Goal: Task Accomplishment & Management: Manage account settings

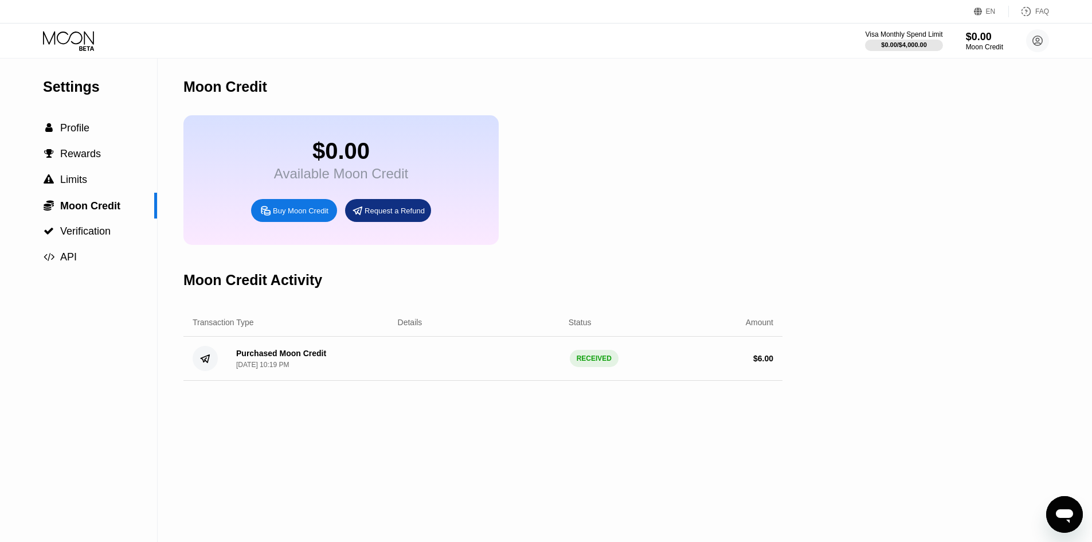
click at [74, 46] on icon at bounding box center [69, 41] width 53 height 20
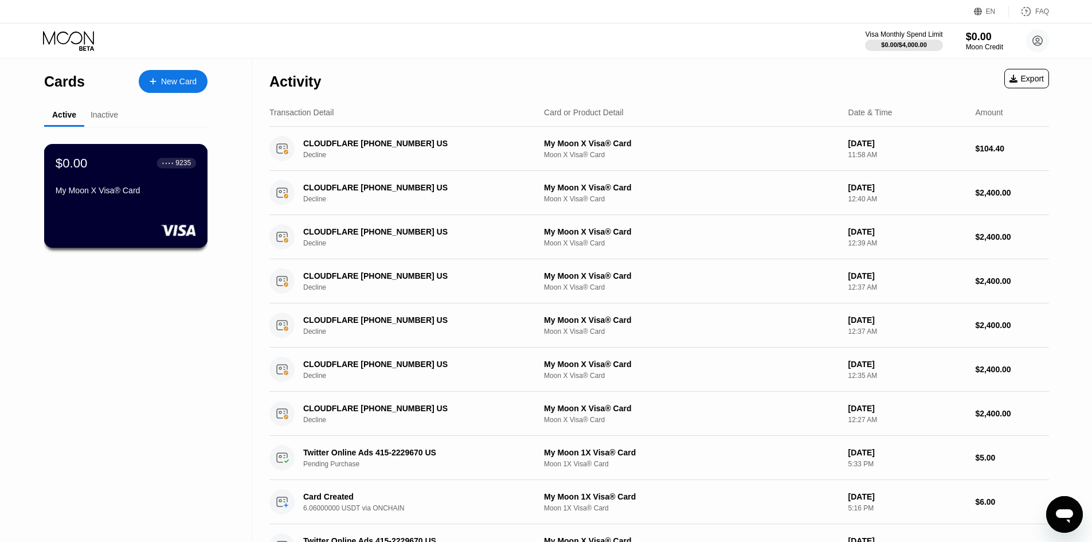
click at [115, 151] on div "$0.00 ● ● ● ● 9235 My Moon X Visa® Card" at bounding box center [126, 196] width 164 height 104
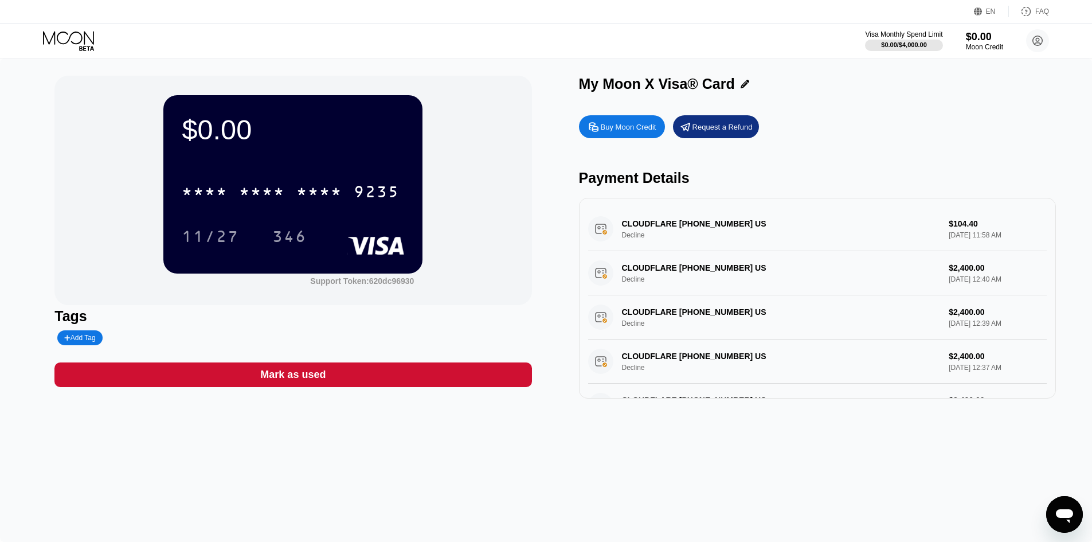
click at [323, 195] on div "* * * *" at bounding box center [319, 193] width 46 height 18
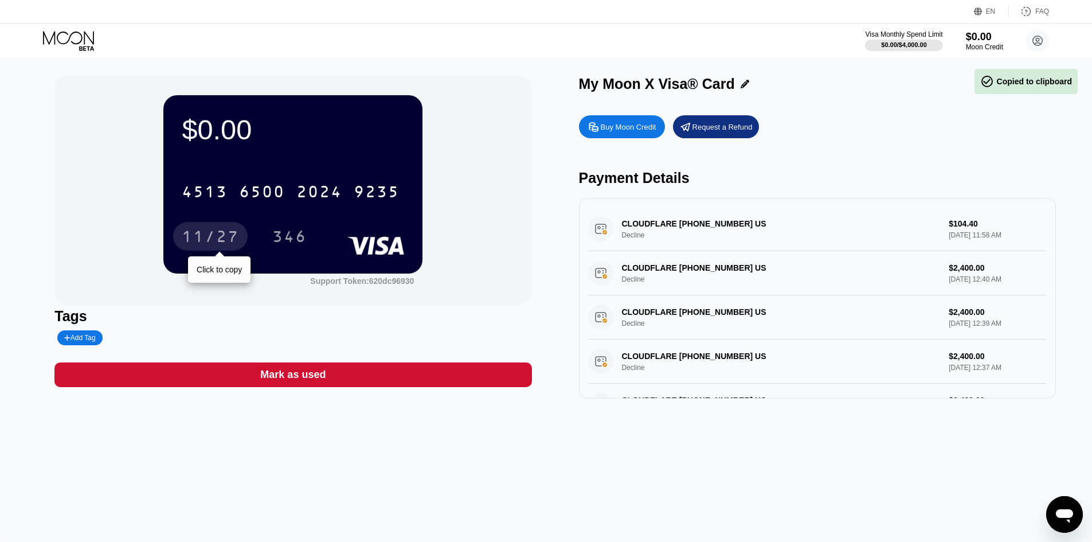
click at [212, 236] on div "11/27" at bounding box center [210, 238] width 57 height 18
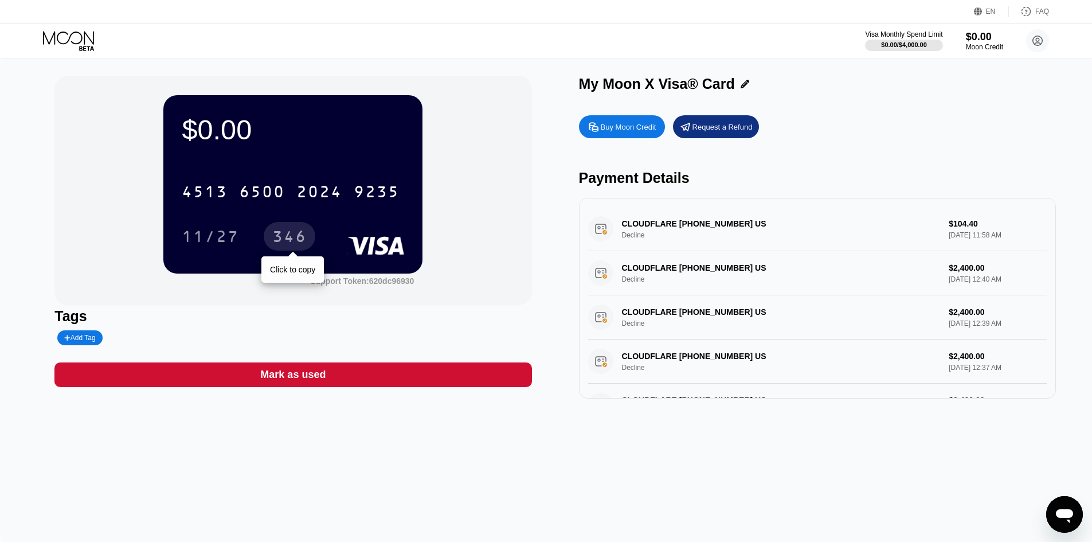
click at [302, 235] on div "346" at bounding box center [289, 238] width 34 height 18
